Goal: Communication & Community: Answer question/provide support

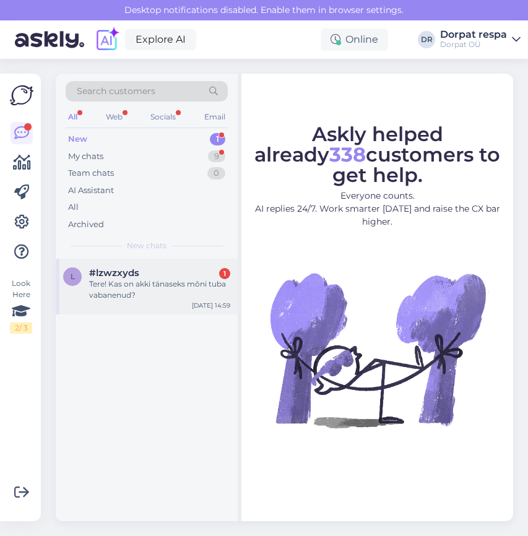
click at [140, 274] on div "#lzwzxyds 1" at bounding box center [159, 273] width 141 height 11
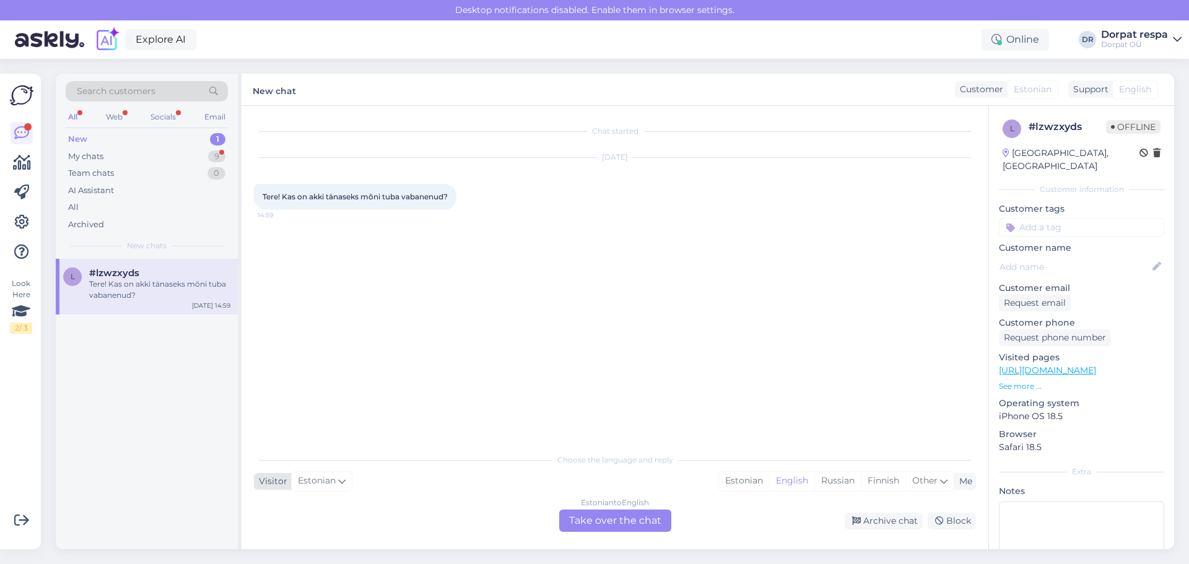
click at [326, 481] on span "Estonian" at bounding box center [317, 481] width 38 height 14
drag, startPoint x: 543, startPoint y: 472, endPoint x: 653, endPoint y: 477, distance: 110.4
click at [528, 473] on div "Choose the language and reply Visitor Estonian Arabic Belarusian Bulgarian Chin…" at bounding box center [615, 489] width 722 height 85
drag, startPoint x: 725, startPoint y: 474, endPoint x: 734, endPoint y: 476, distance: 9.6
click at [528, 474] on div "Estonian" at bounding box center [744, 481] width 50 height 19
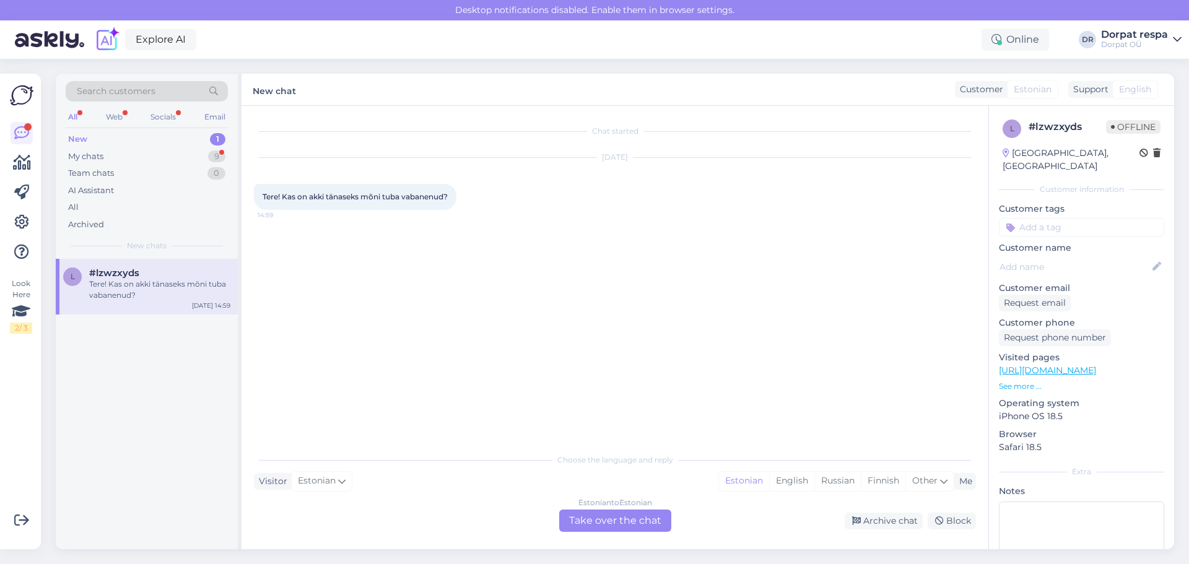
click at [528, 523] on div "Estonian to Estonian Take over the chat" at bounding box center [615, 521] width 112 height 22
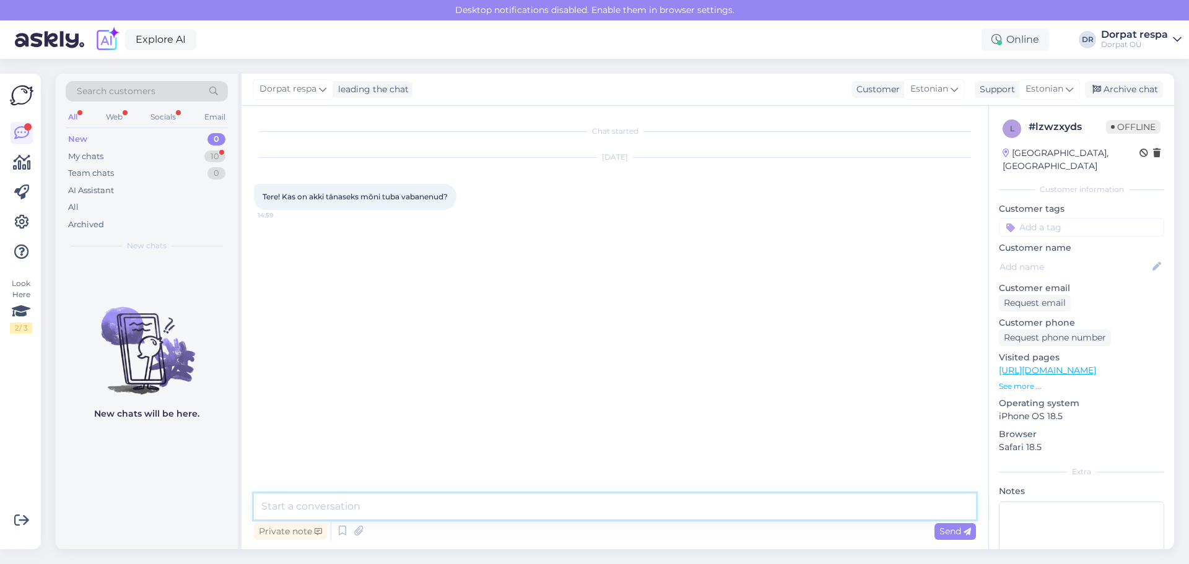
click at [365, 500] on textarea at bounding box center [615, 507] width 722 height 26
click at [501, 502] on textarea "Tere! Ei, tänaseks on ikka kõik välja müüdud!" at bounding box center [615, 507] width 722 height 26
type textarea "Tere! Ei, tänaseks on ikka kõik välja müüdud!"
click at [528, 534] on span "Send" at bounding box center [955, 531] width 32 height 11
